Goal: Task Accomplishment & Management: Use online tool/utility

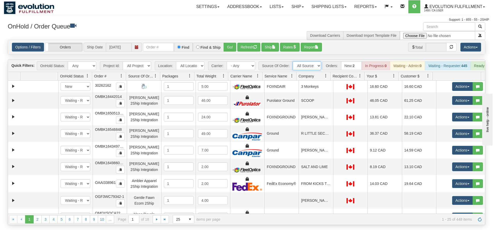
click at [307, 66] on select "All Sources AirBlaster 2Ship Integration Ambler Apparel 2Ship Integration BC Ca…" at bounding box center [306, 65] width 28 height 9
click at [292, 9] on link "Ship" at bounding box center [297, 6] width 20 height 13
click at [285, 17] on link "Ship Screen" at bounding box center [283, 18] width 47 height 7
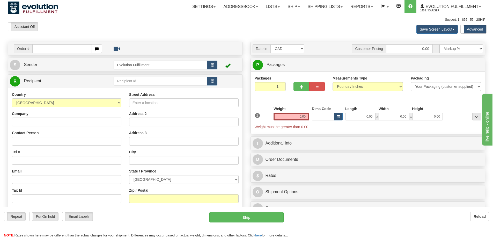
click at [64, 50] on input "text" at bounding box center [61, 48] width 59 height 9
type input "onob3000282"
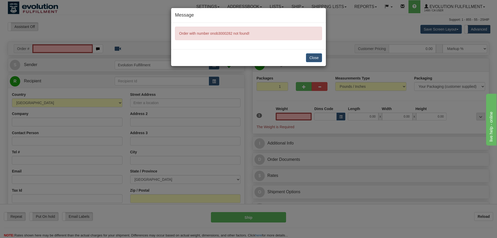
type input "0.00"
click at [312, 56] on button "Close" at bounding box center [314, 57] width 16 height 9
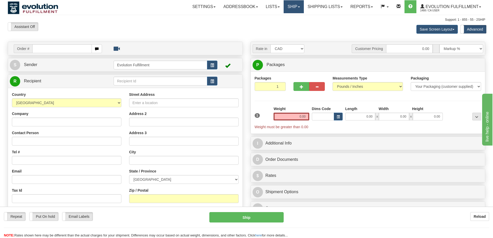
click at [289, 9] on link "Ship" at bounding box center [293, 6] width 20 height 13
click at [280, 25] on span "OnHold / Order Queue" at bounding box center [280, 25] width 36 height 4
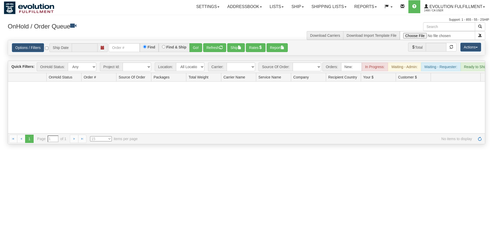
type input "[DATE]"
